Goal: Task Accomplishment & Management: Use online tool/utility

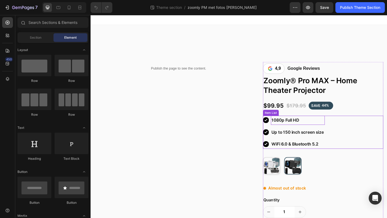
click at [326, 128] on p "1080p Full HD" at bounding box center [316, 130] width 57 height 8
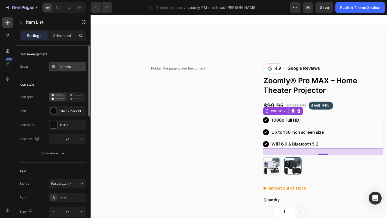
click at [60, 66] on div "3 items" at bounding box center [72, 67] width 25 height 5
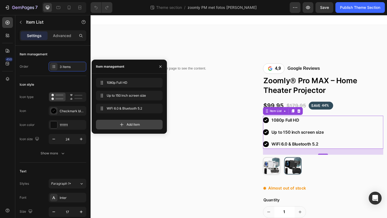
click at [128, 126] on span "Add item" at bounding box center [133, 124] width 13 height 5
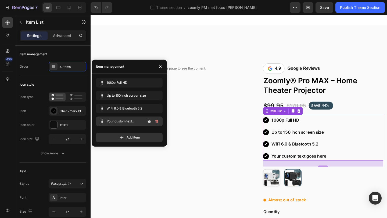
click at [116, 120] on span "Your custom text goes here" at bounding box center [122, 121] width 30 height 5
click at [146, 124] on button "button" at bounding box center [150, 122] width 8 height 8
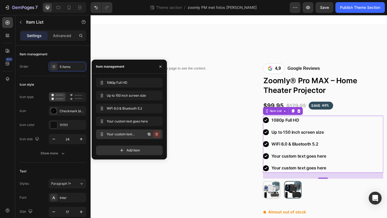
click at [157, 135] on icon "button" at bounding box center [157, 134] width 4 height 4
click at [155, 134] on div "Delete" at bounding box center [153, 134] width 10 height 5
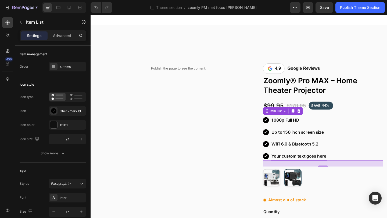
click at [319, 167] on div "Your custom text goes here" at bounding box center [317, 169] width 61 height 10
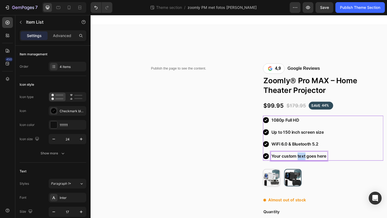
click at [319, 167] on p "Your custom text goes here" at bounding box center [318, 169] width 60 height 8
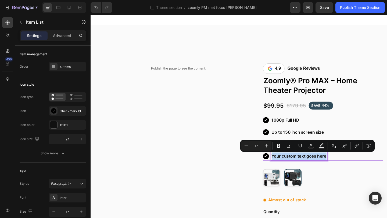
click at [319, 167] on p "Your custom text goes here" at bounding box center [318, 169] width 60 height 8
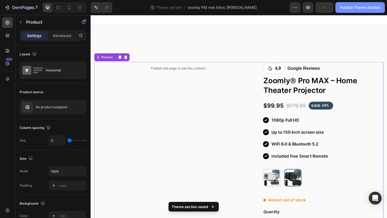
click at [345, 8] on div "Publish Theme Section" at bounding box center [360, 8] width 40 height 6
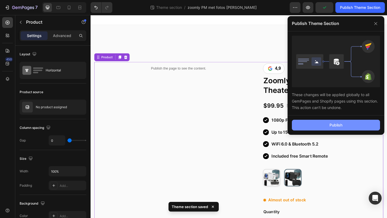
click at [309, 125] on button "Publish" at bounding box center [336, 125] width 88 height 11
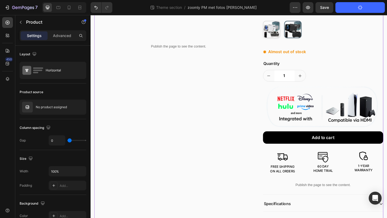
scroll to position [201, 0]
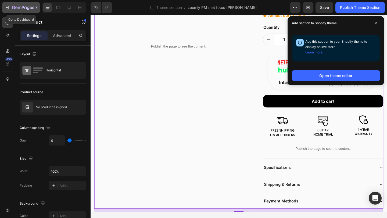
click at [15, 6] on icon "button" at bounding box center [23, 8] width 22 height 5
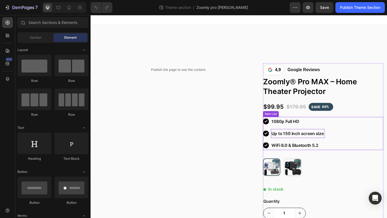
click at [308, 147] on p "Up to 150 inch screen size" at bounding box center [316, 144] width 57 height 8
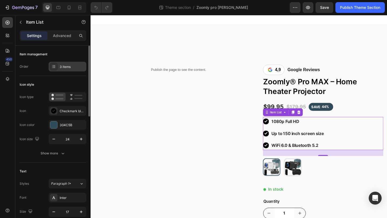
click at [67, 69] on div "3 items" at bounding box center [72, 67] width 25 height 5
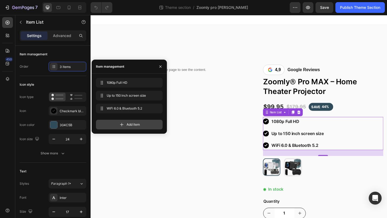
click at [119, 125] on icon at bounding box center [121, 124] width 5 height 5
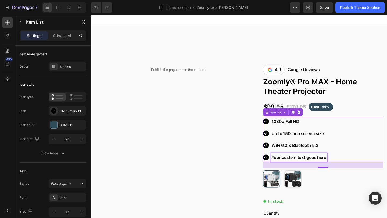
click at [307, 170] on div "Your custom text goes here" at bounding box center [317, 170] width 61 height 10
click at [307, 170] on p "Your custom text goes here" at bounding box center [318, 170] width 60 height 8
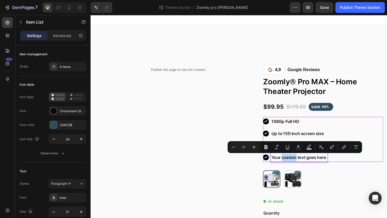
click at [307, 170] on p "Your custom text goes here" at bounding box center [318, 170] width 60 height 8
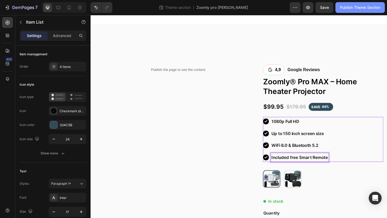
click at [356, 9] on div "Publish Theme Section" at bounding box center [360, 8] width 40 height 6
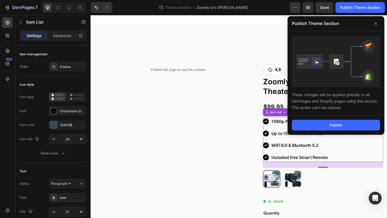
click at [305, 132] on div "Publish" at bounding box center [336, 125] width 97 height 19
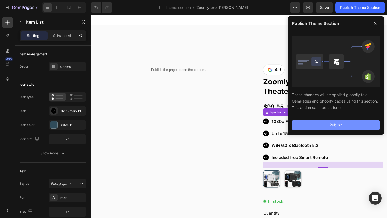
click at [304, 122] on button "Publish" at bounding box center [336, 125] width 88 height 11
